Goal: Information Seeking & Learning: Learn about a topic

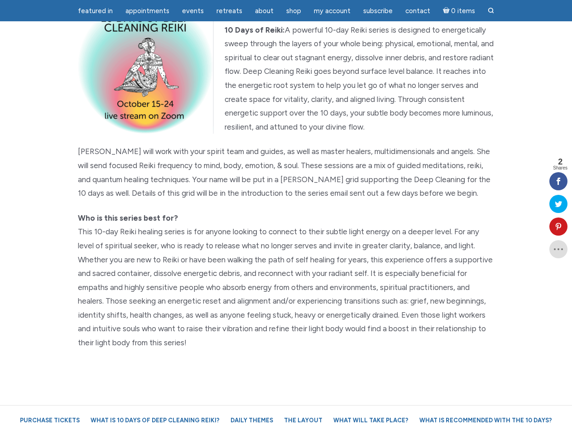
scroll to position [113, 0]
click at [286, 217] on p "Who is this series best for?" at bounding box center [286, 280] width 417 height 139
click at [147, 11] on span "Appointments" at bounding box center [147, 11] width 44 height 8
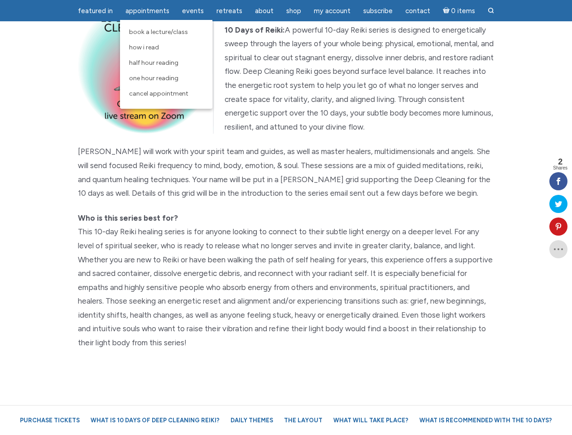
click at [193, 11] on span "Events" at bounding box center [193, 11] width 22 height 8
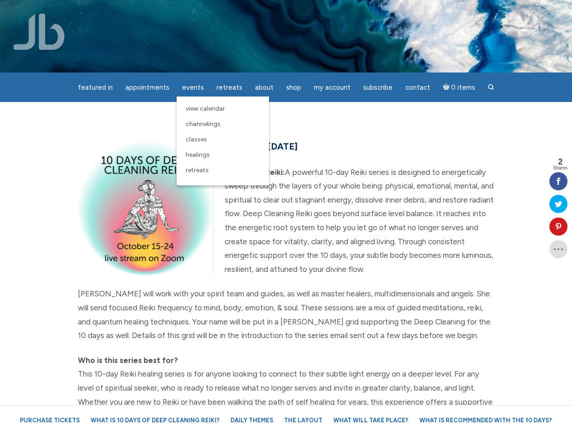
click at [264, 11] on div "featured in featured in Memes Appointments Book a Lecture/Class How I Read Half…" at bounding box center [286, 7] width 572 height 14
click at [332, 11] on div "featured in featured in Memes Appointments Book a Lecture/Class How I Read Half…" at bounding box center [286, 7] width 572 height 14
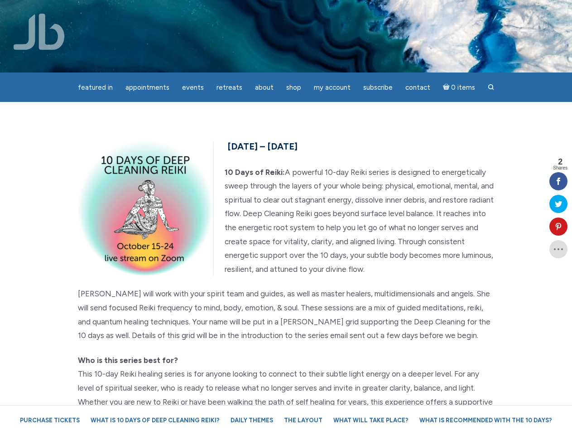
click at [558, 226] on icon at bounding box center [558, 226] width 18 height 7
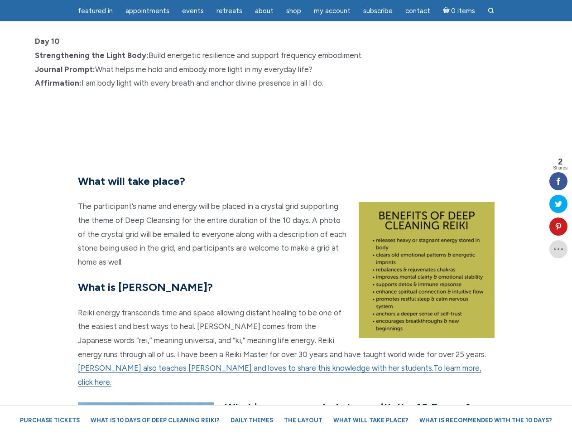
scroll to position [1926, 0]
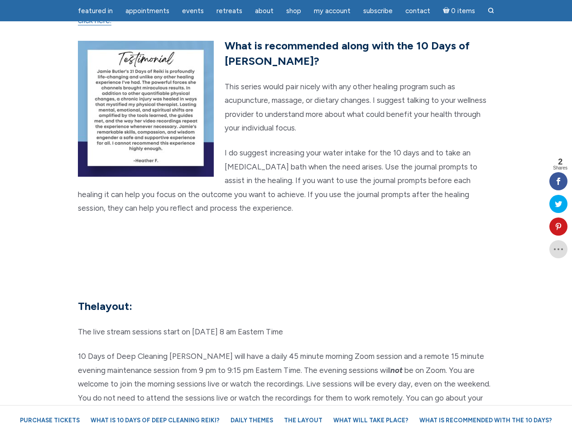
click at [286, 217] on section "What will take place? The participant’s name and energy will be placed in a cry…" at bounding box center [286, 19] width 572 height 486
click at [147, 11] on span "Appointments" at bounding box center [147, 11] width 44 height 8
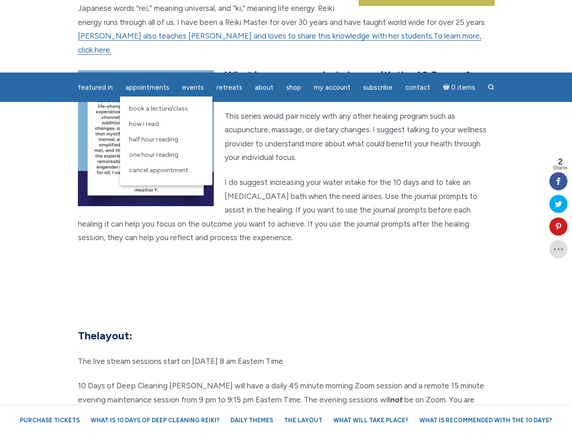
click at [193, 83] on span "Events" at bounding box center [193, 87] width 22 height 8
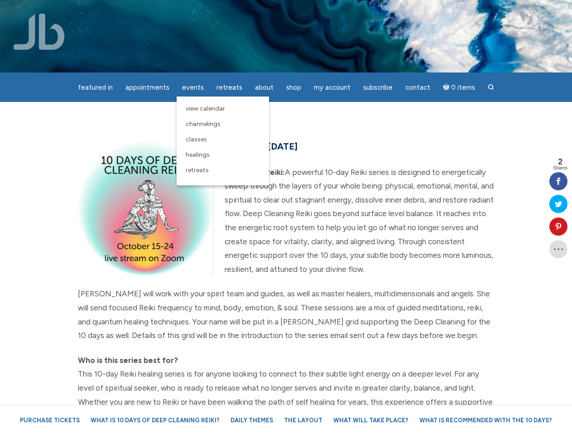
click at [264, 11] on div "featured in featured in Memes Appointments Book a Lecture/Class How I Read Half…" at bounding box center [286, 7] width 572 height 14
click at [332, 11] on div "featured in featured in Memes Appointments Book a Lecture/Class How I Read Half…" at bounding box center [286, 7] width 572 height 14
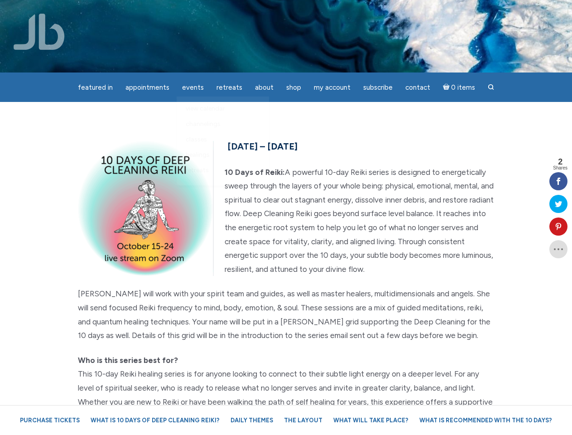
click at [558, 226] on icon at bounding box center [558, 226] width 18 height 7
